Goal: Transaction & Acquisition: Obtain resource

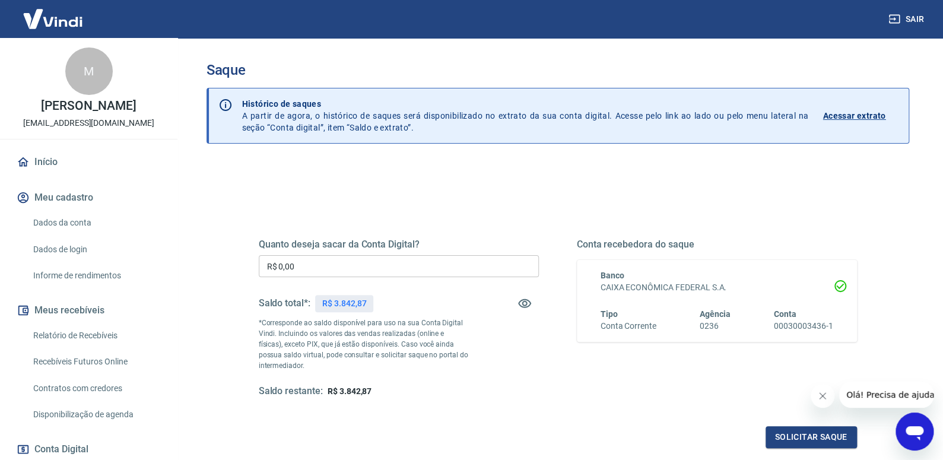
click at [408, 272] on input "R$ 0,00" at bounding box center [399, 266] width 280 height 22
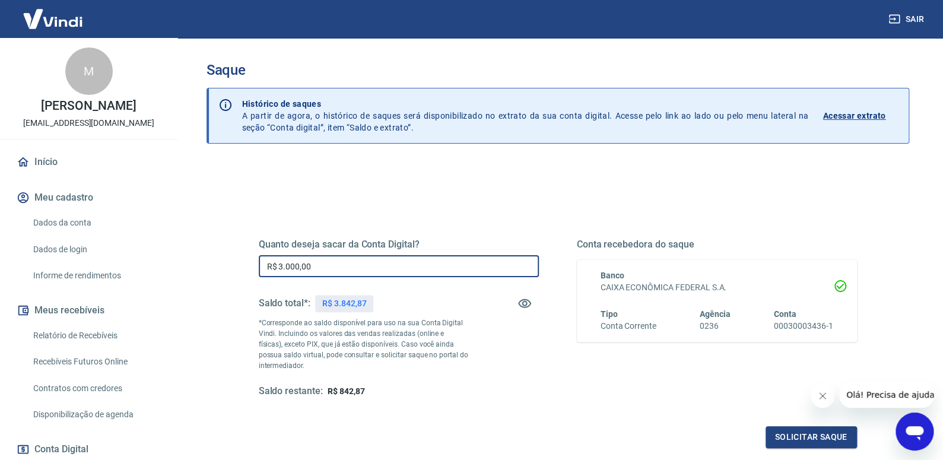
drag, startPoint x: 343, startPoint y: 266, endPoint x: 245, endPoint y: 271, distance: 98.1
click at [259, 260] on input "R$ 3.000,00" at bounding box center [399, 266] width 280 height 22
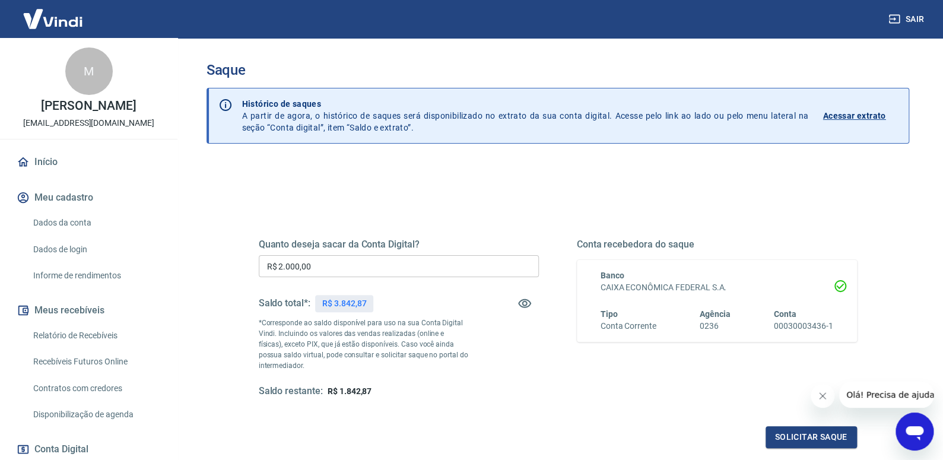
drag, startPoint x: 242, startPoint y: 270, endPoint x: 517, endPoint y: 367, distance: 291.3
click at [529, 371] on div "Quanto deseja sacar da Conta Digital? R$ 2.000,00 ​ Saldo total*: R$ 3.842,87 *…" at bounding box center [399, 318] width 280 height 159
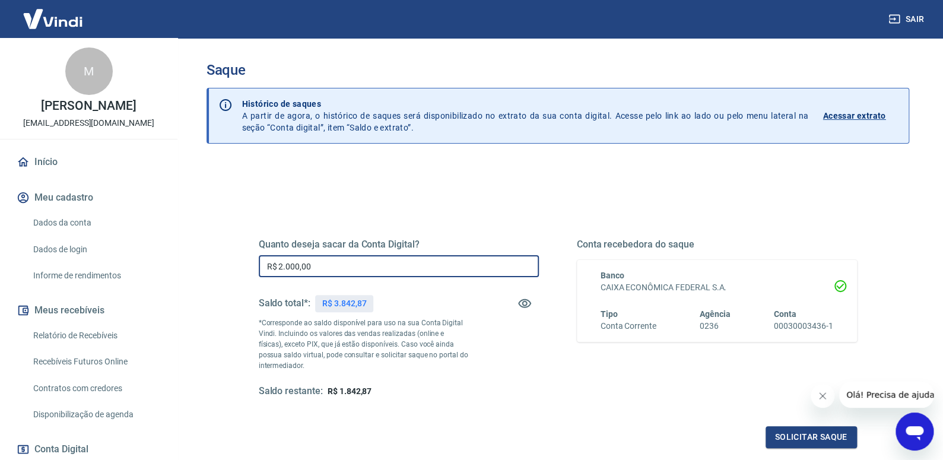
drag, startPoint x: 395, startPoint y: 271, endPoint x: 186, endPoint y: 236, distance: 211.8
click at [186, 236] on div "Saque Histórico de saques A partir de agora, o histórico de saques será disponi…" at bounding box center [558, 269] width 760 height 462
type input "R$ 2.400,00"
click at [778, 430] on button "Solicitar saque" at bounding box center [810, 437] width 91 height 22
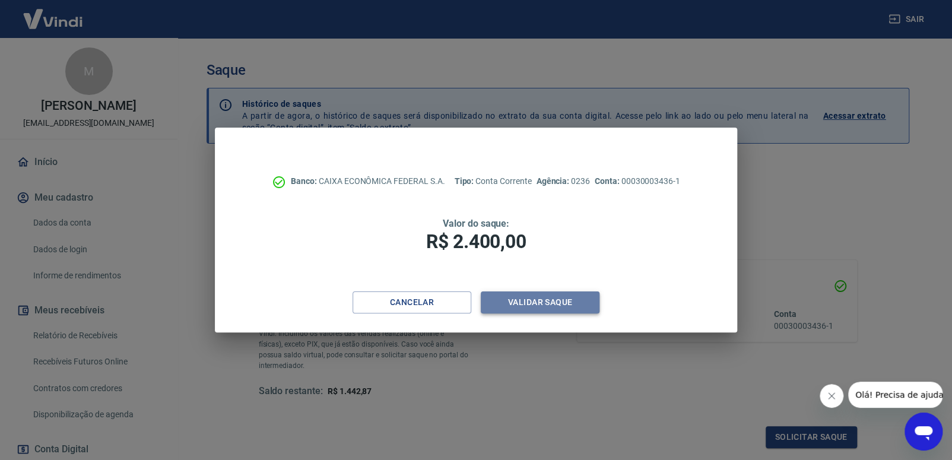
click at [528, 305] on button "Validar saque" at bounding box center [540, 302] width 119 height 22
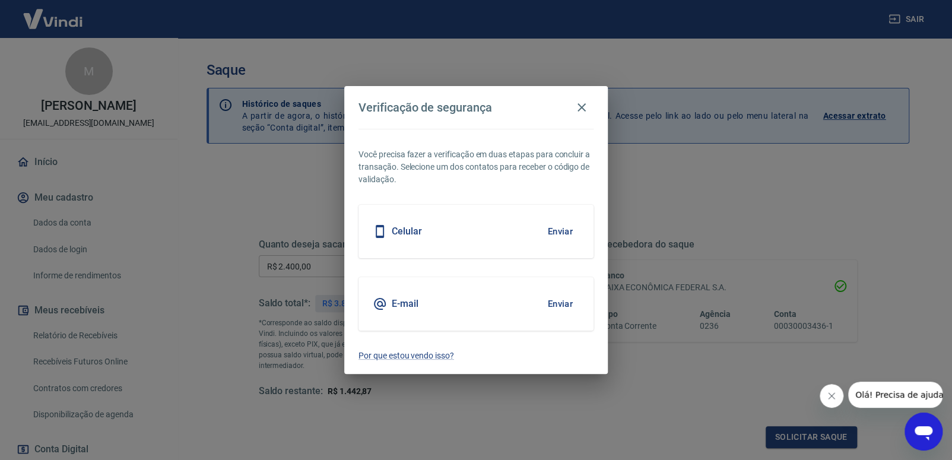
click at [557, 308] on button "Enviar" at bounding box center [560, 303] width 39 height 25
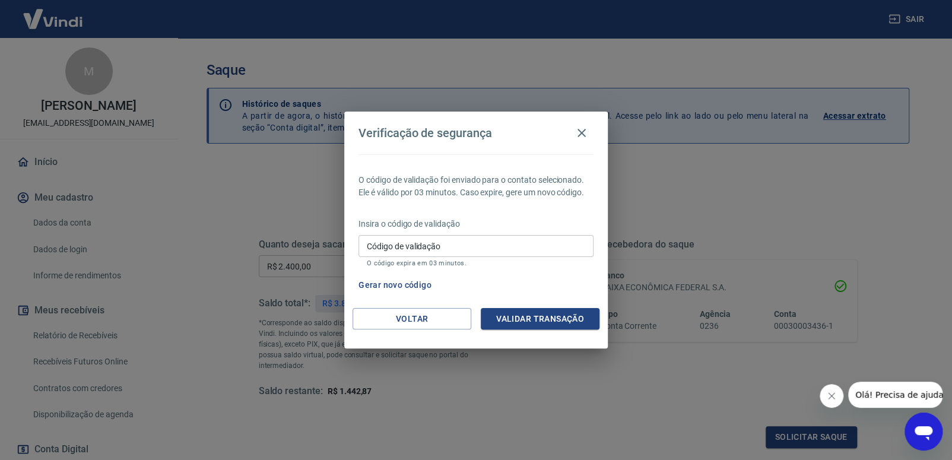
click at [471, 241] on input "Código de validação" at bounding box center [475, 246] width 235 height 22
paste input "579225"
type input "579225"
click at [506, 302] on div "O código de validação foi enviado para o contato selecionado. Ele é válido por …" at bounding box center [475, 231] width 263 height 154
click at [507, 314] on button "Validar transação" at bounding box center [540, 319] width 119 height 22
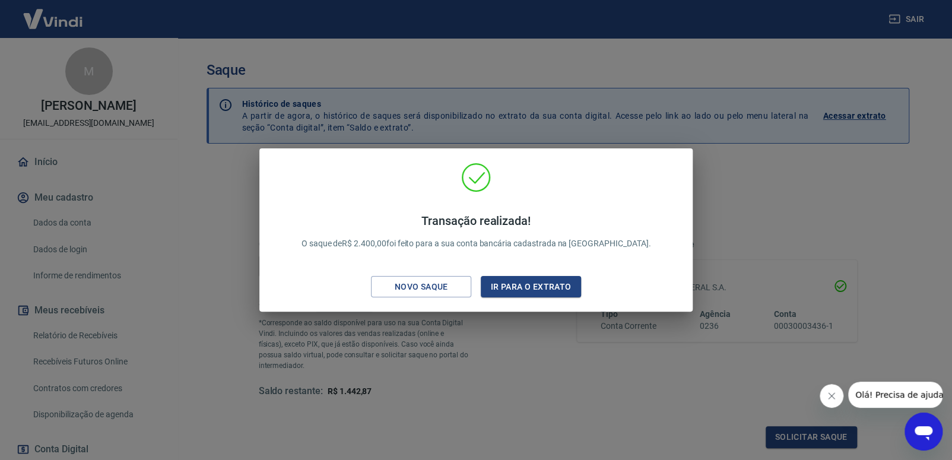
click at [636, 134] on div "Transação realizada! O saque de R$ 2.400,00 foi feito para a sua conta bancária…" at bounding box center [476, 230] width 952 height 460
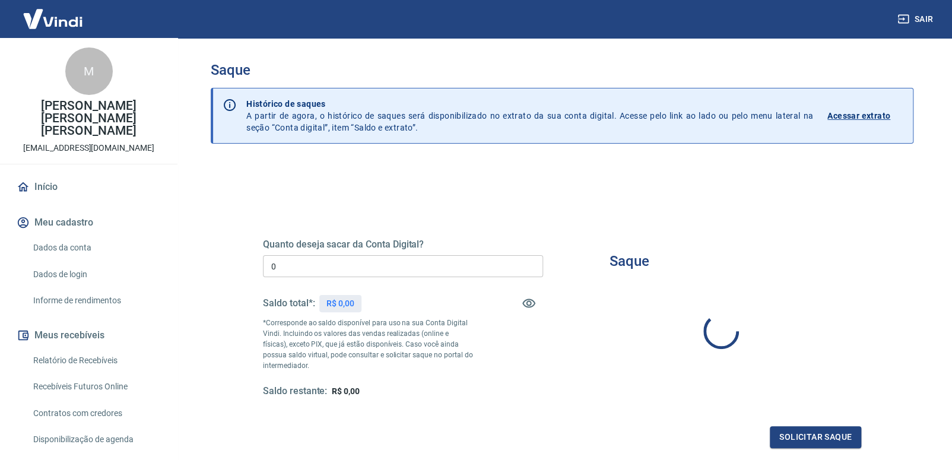
type input "R$ 0,00"
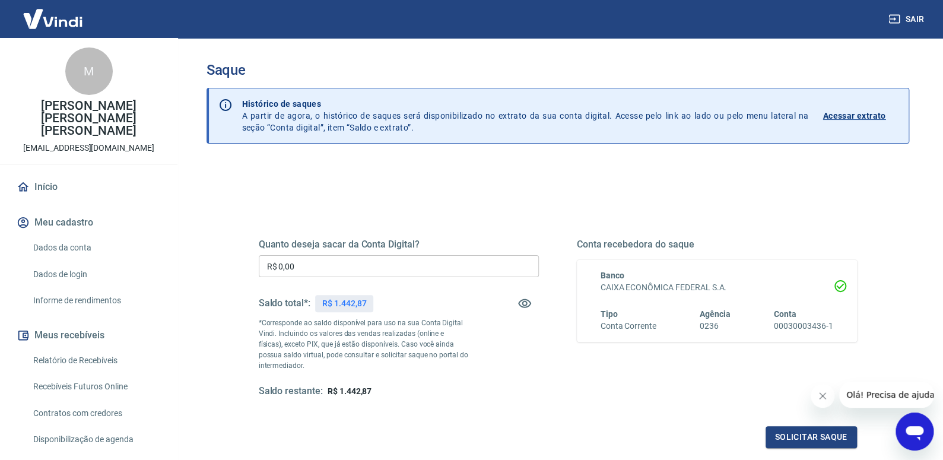
click at [471, 17] on div "Sair" at bounding box center [471, 19] width 943 height 38
